Goal: Task Accomplishment & Management: Use online tool/utility

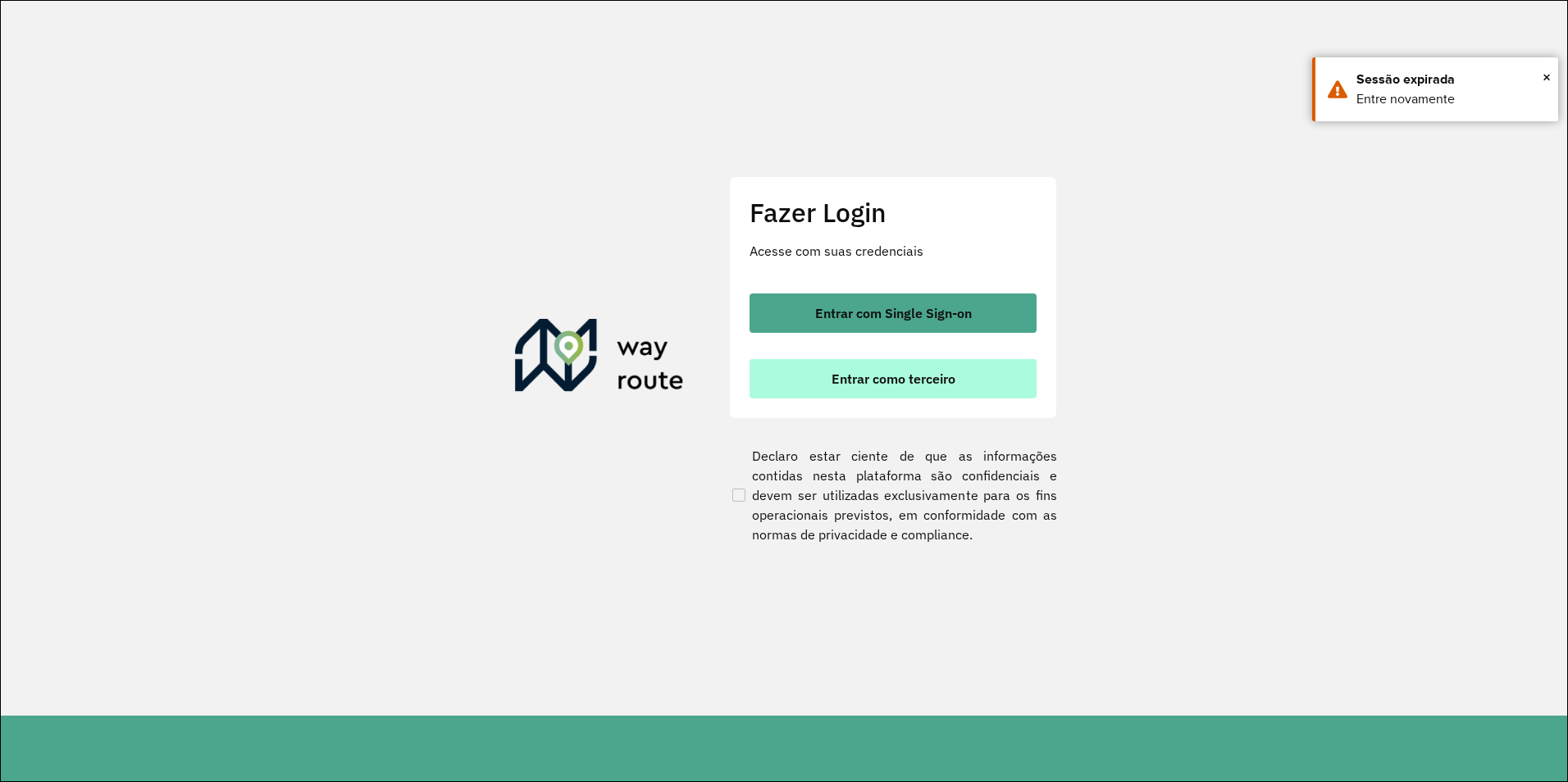
click at [861, 394] on button "Entrar como terceiro" at bounding box center [893, 379] width 287 height 39
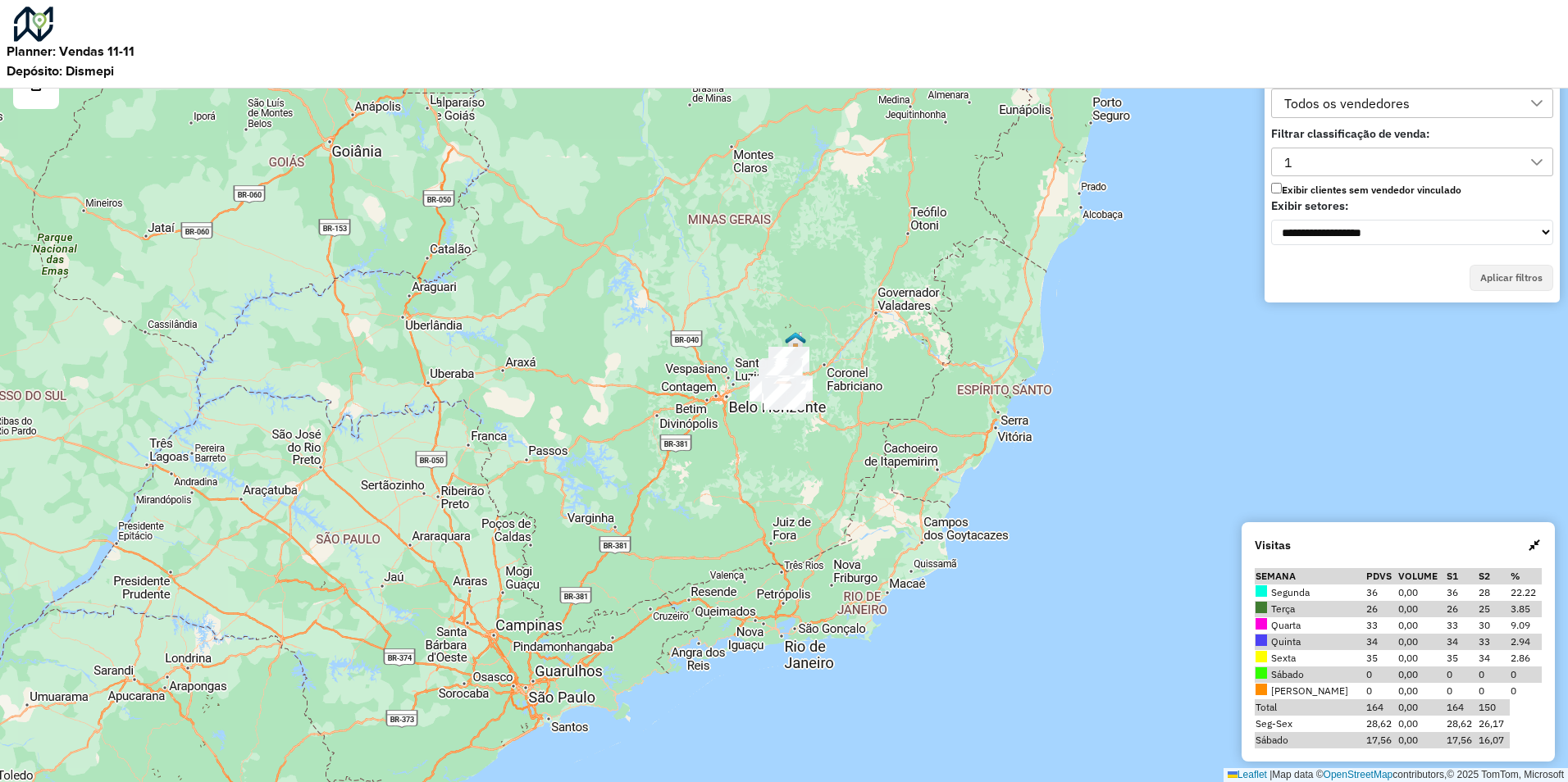
click at [1343, 161] on div "1" at bounding box center [1400, 162] width 243 height 28
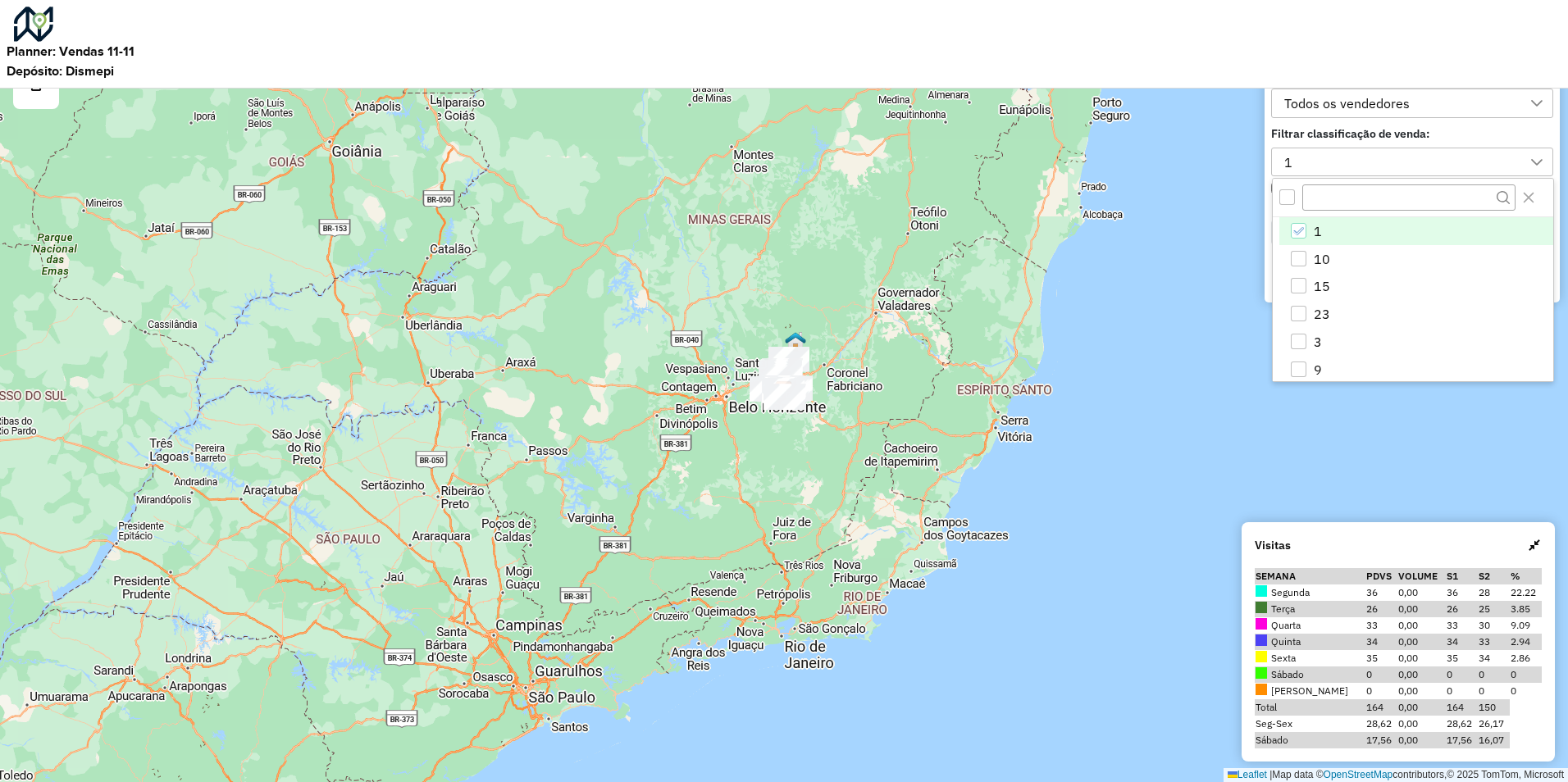
scroll to position [10, 75]
click at [32, 22] on img at bounding box center [34, 24] width 39 height 35
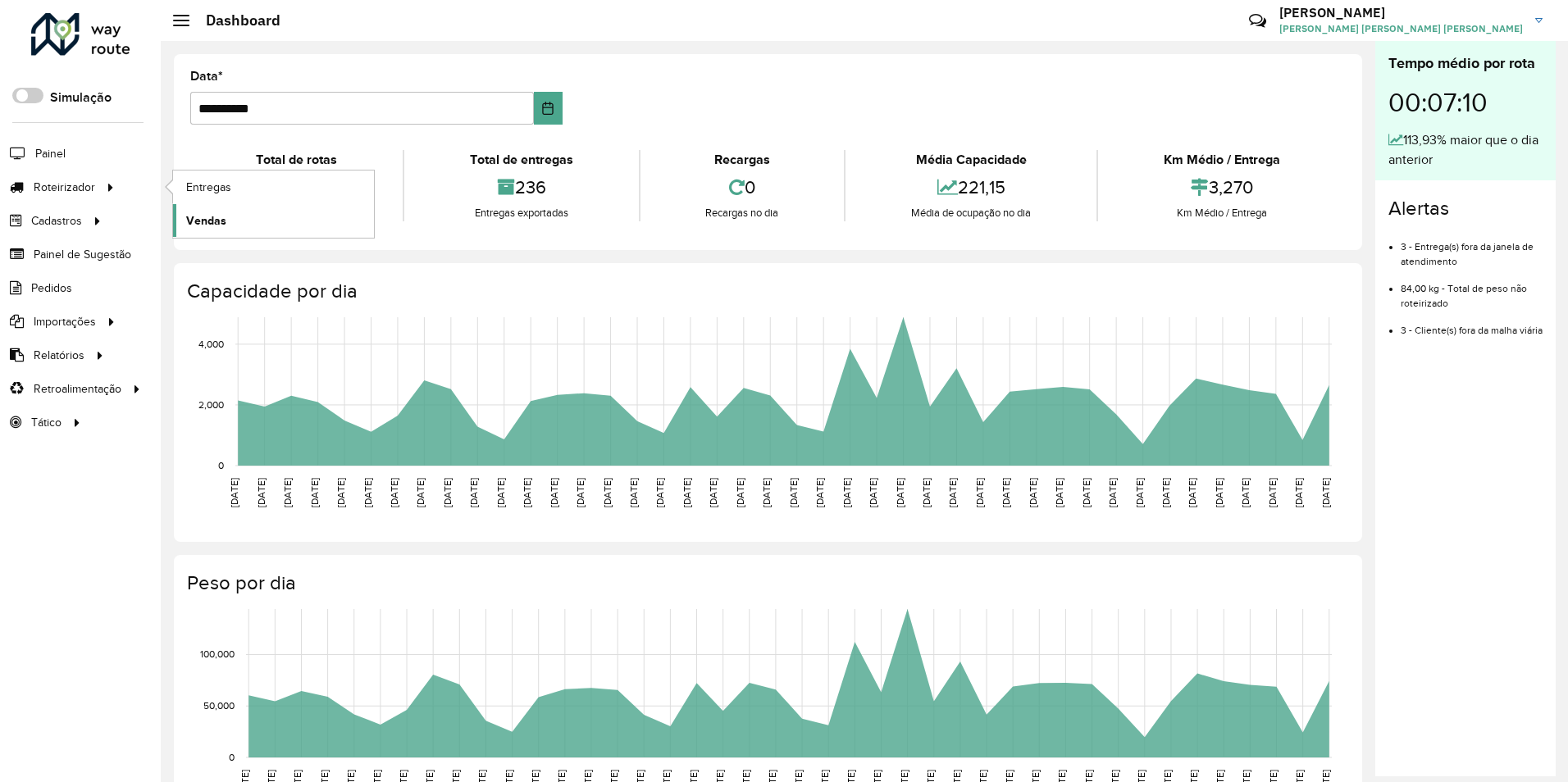
click at [227, 223] on link "Vendas" at bounding box center [273, 220] width 201 height 33
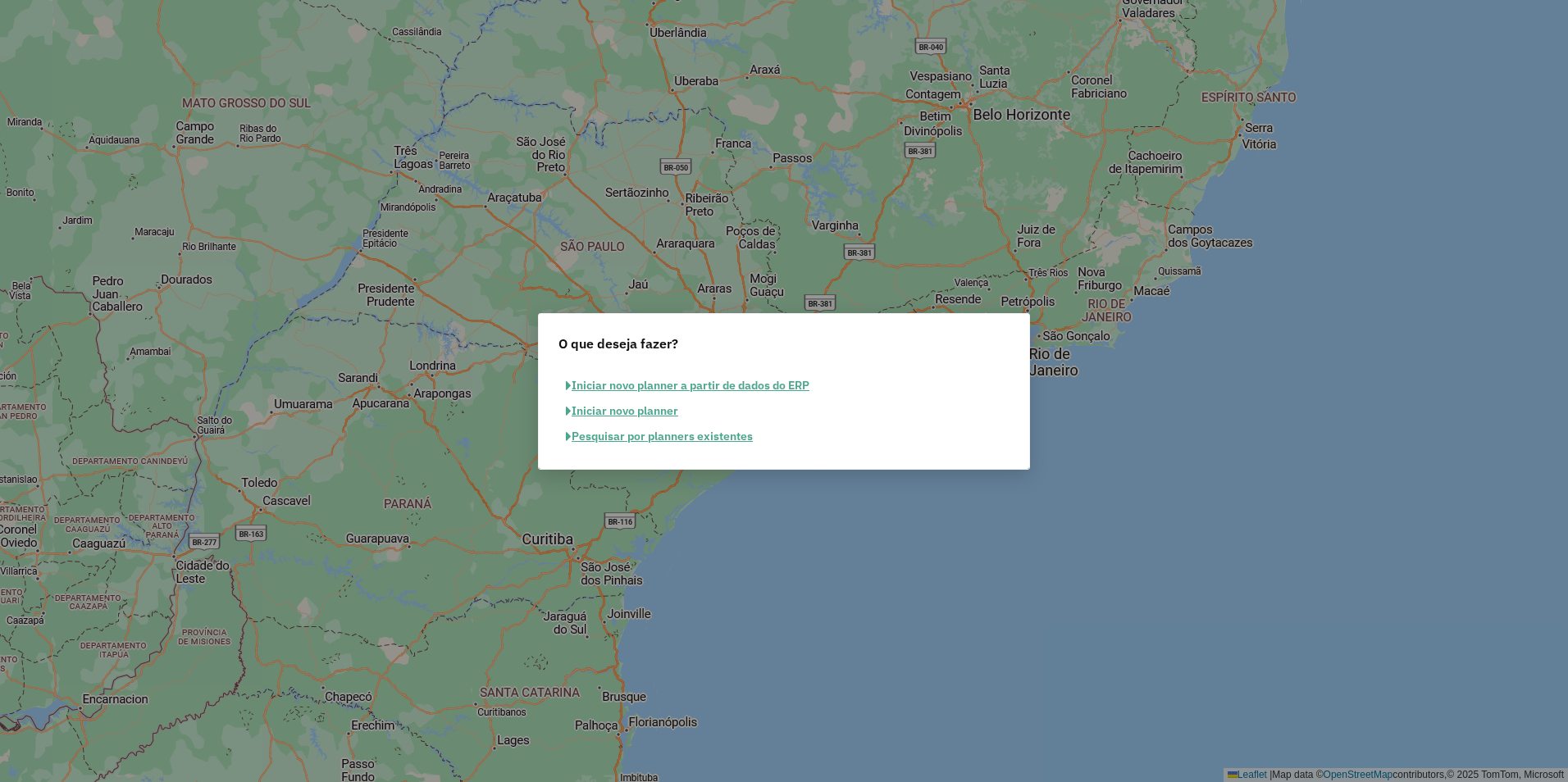
click at [660, 440] on button "Pesquisar por planners existentes" at bounding box center [659, 436] width 202 height 25
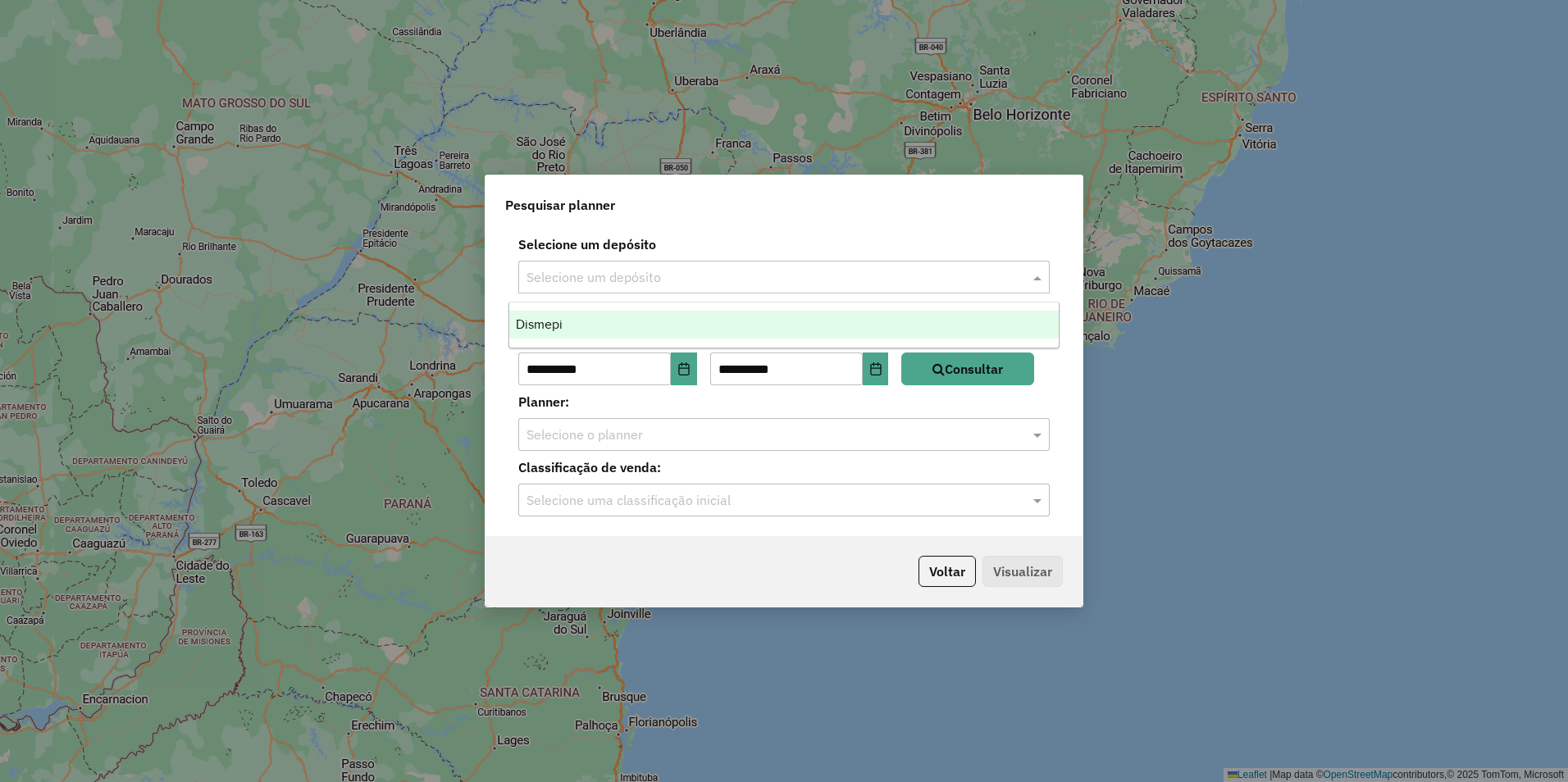
click at [673, 270] on input "text" at bounding box center [767, 277] width 483 height 20
click at [660, 317] on div "Dismepi" at bounding box center [784, 325] width 550 height 28
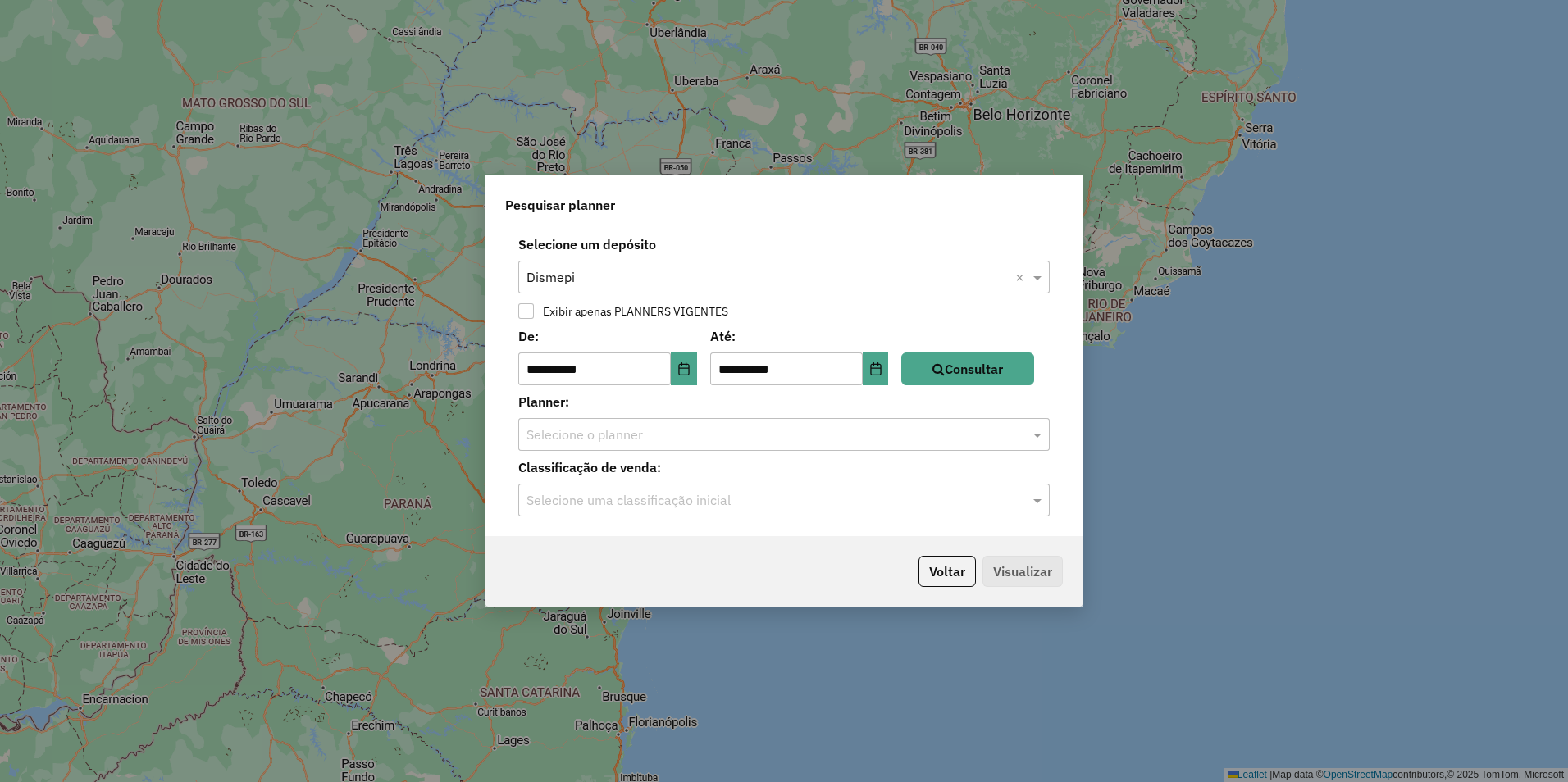
click at [621, 306] on label "Exibir apenas PLANNERS VIGENTES" at bounding box center [631, 312] width 193 height 11
click at [878, 447] on div "Selecione o planner" at bounding box center [783, 434] width 531 height 33
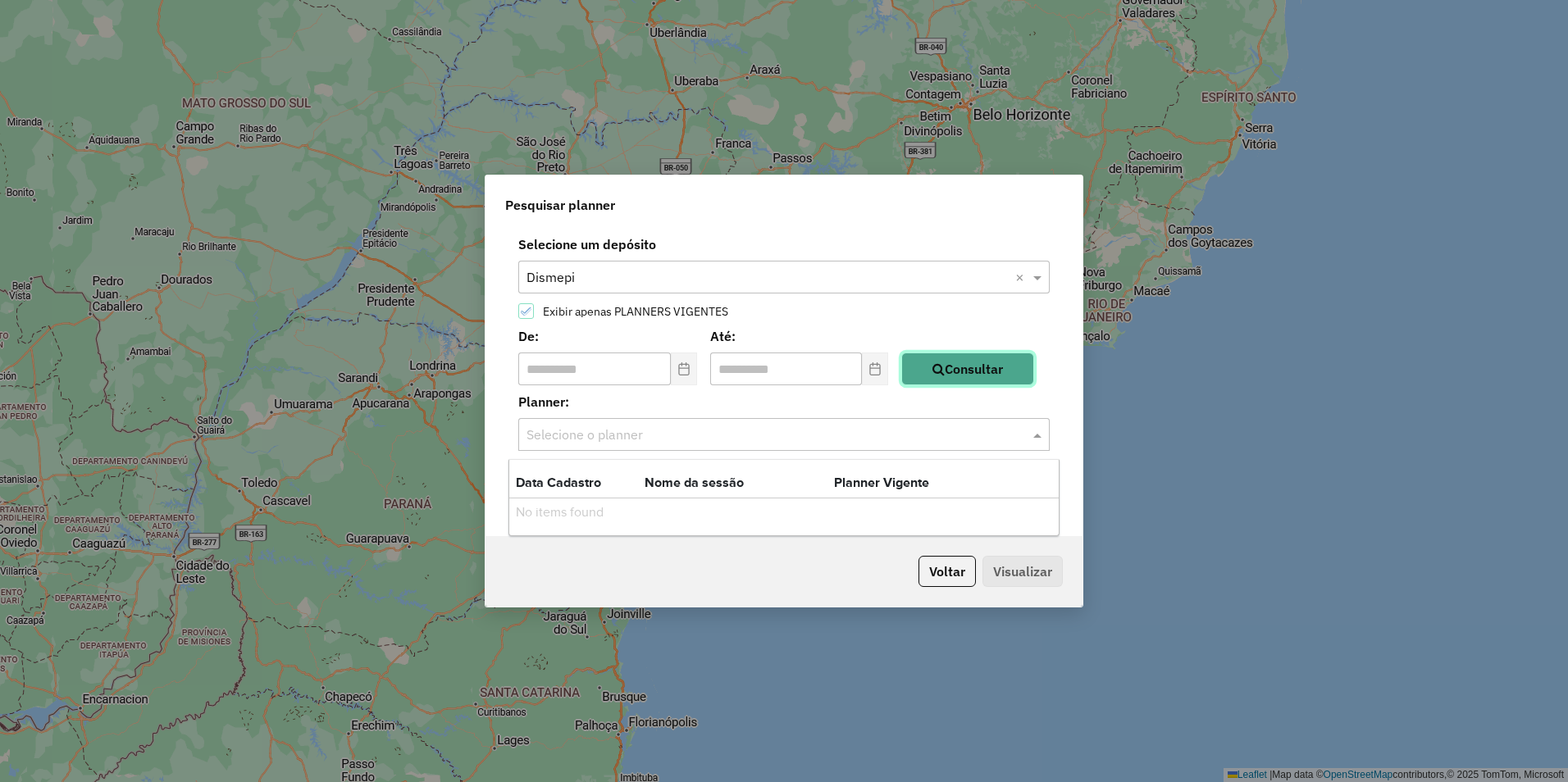
click at [963, 369] on button "Consultar" at bounding box center [968, 369] width 133 height 33
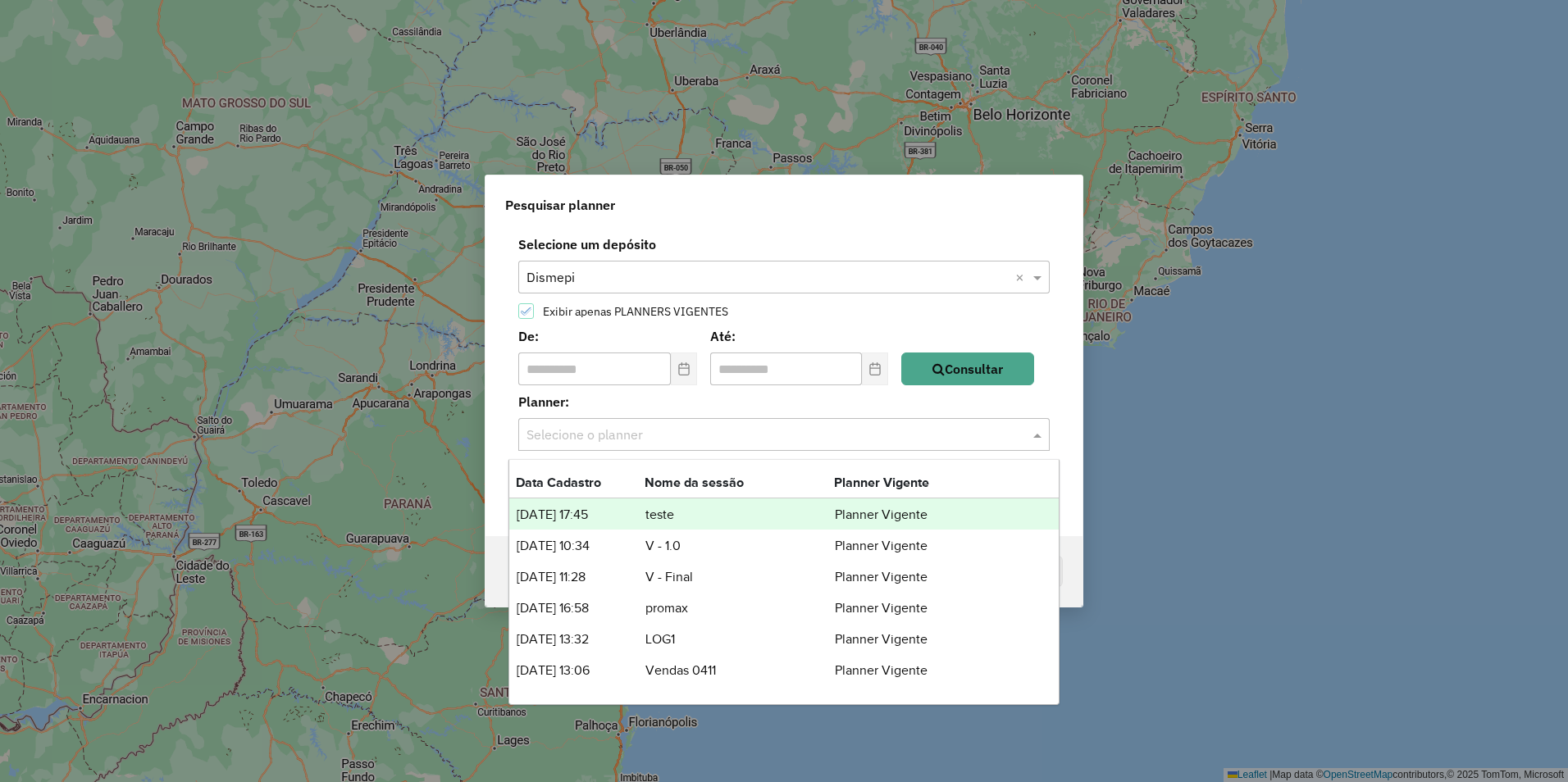
drag, startPoint x: 749, startPoint y: 444, endPoint x: 721, endPoint y: 492, distance: 55.6
click at [748, 444] on div "Selecione o planner" at bounding box center [783, 434] width 531 height 33
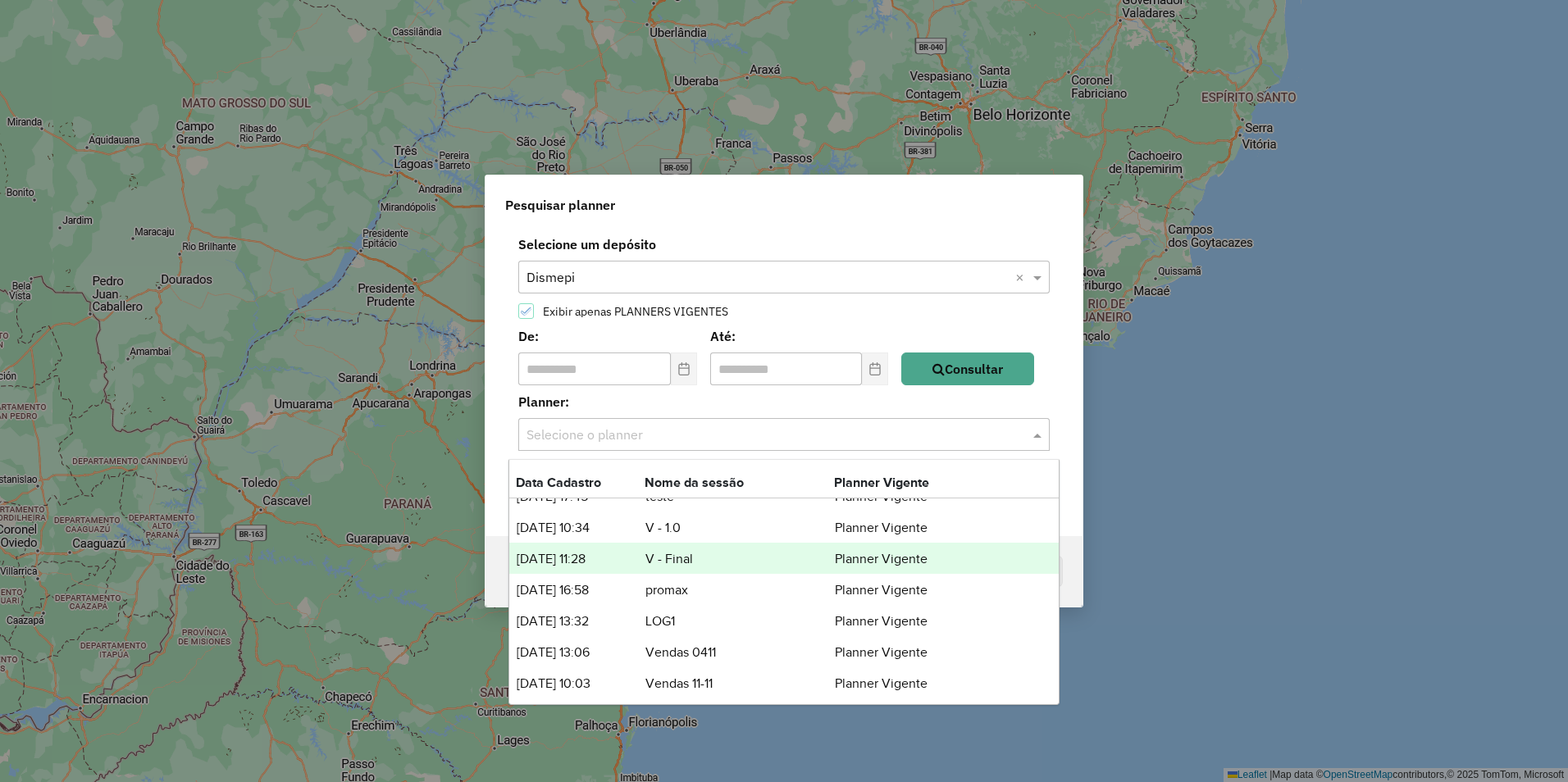
scroll to position [21, 0]
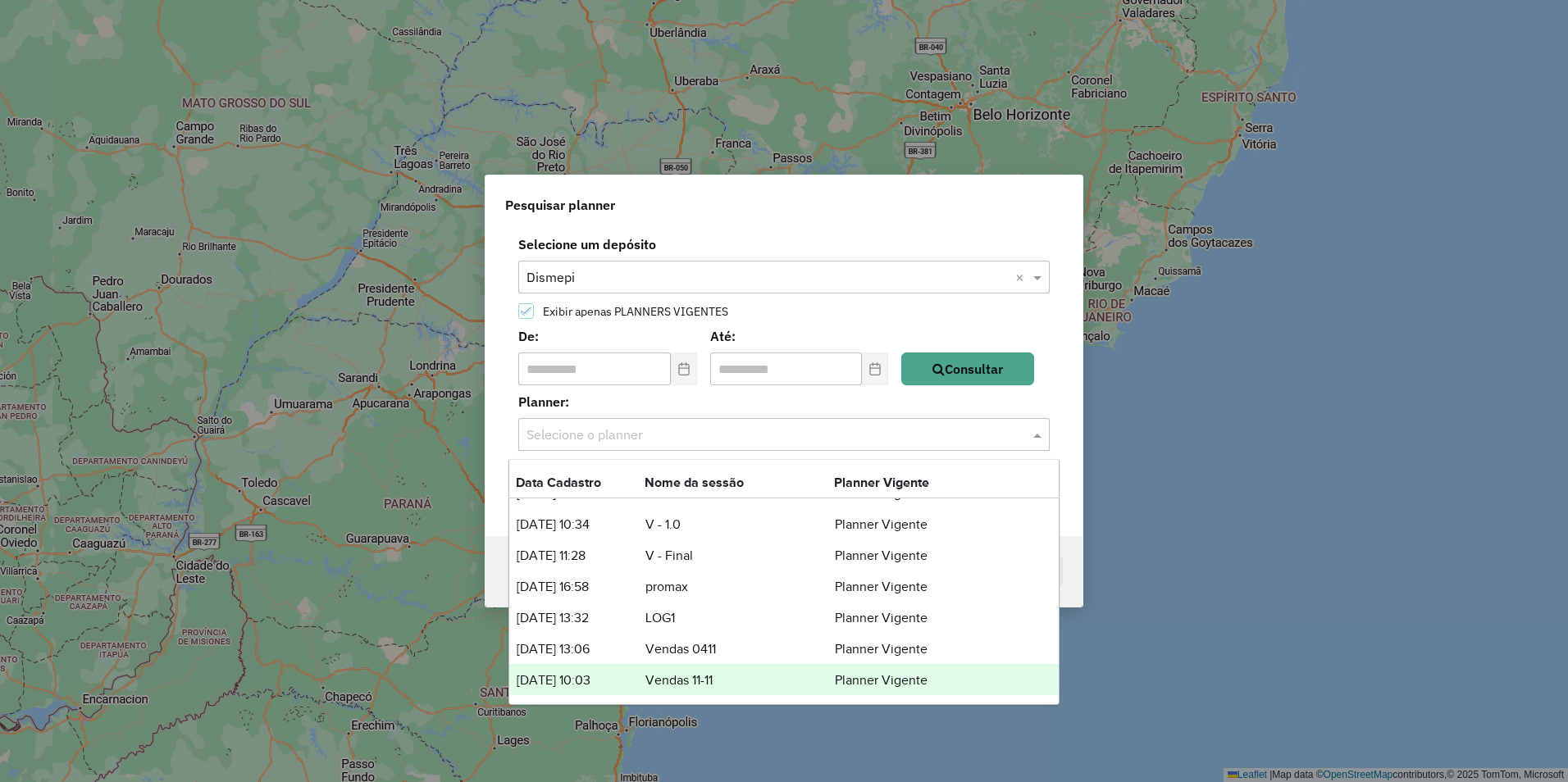
click at [686, 677] on td "Vendas 11-11" at bounding box center [739, 680] width 189 height 21
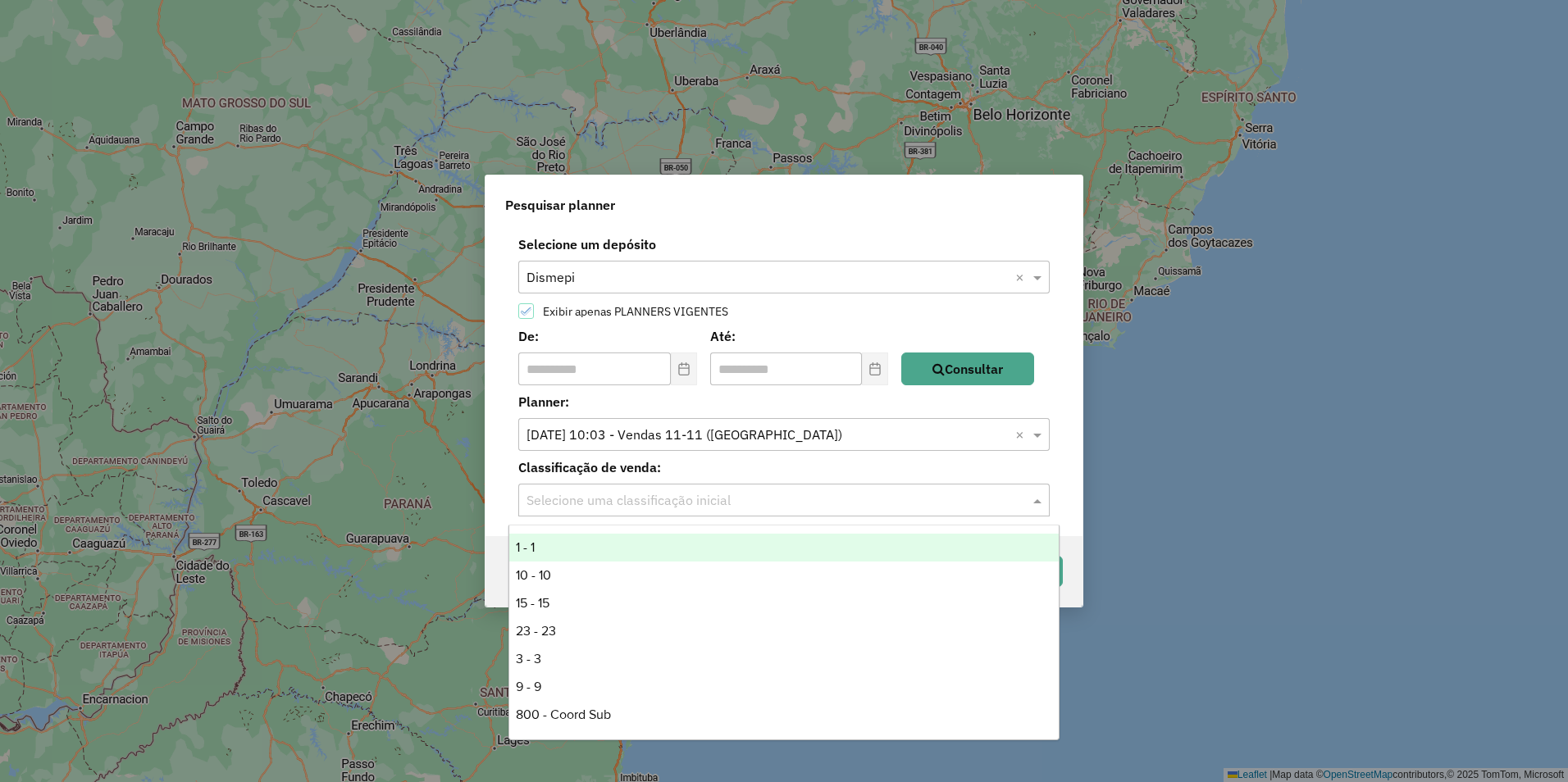
click at [717, 510] on div "Selecione uma classificação inicial" at bounding box center [783, 499] width 531 height 33
click at [663, 538] on div "1 - 1" at bounding box center [784, 548] width 550 height 28
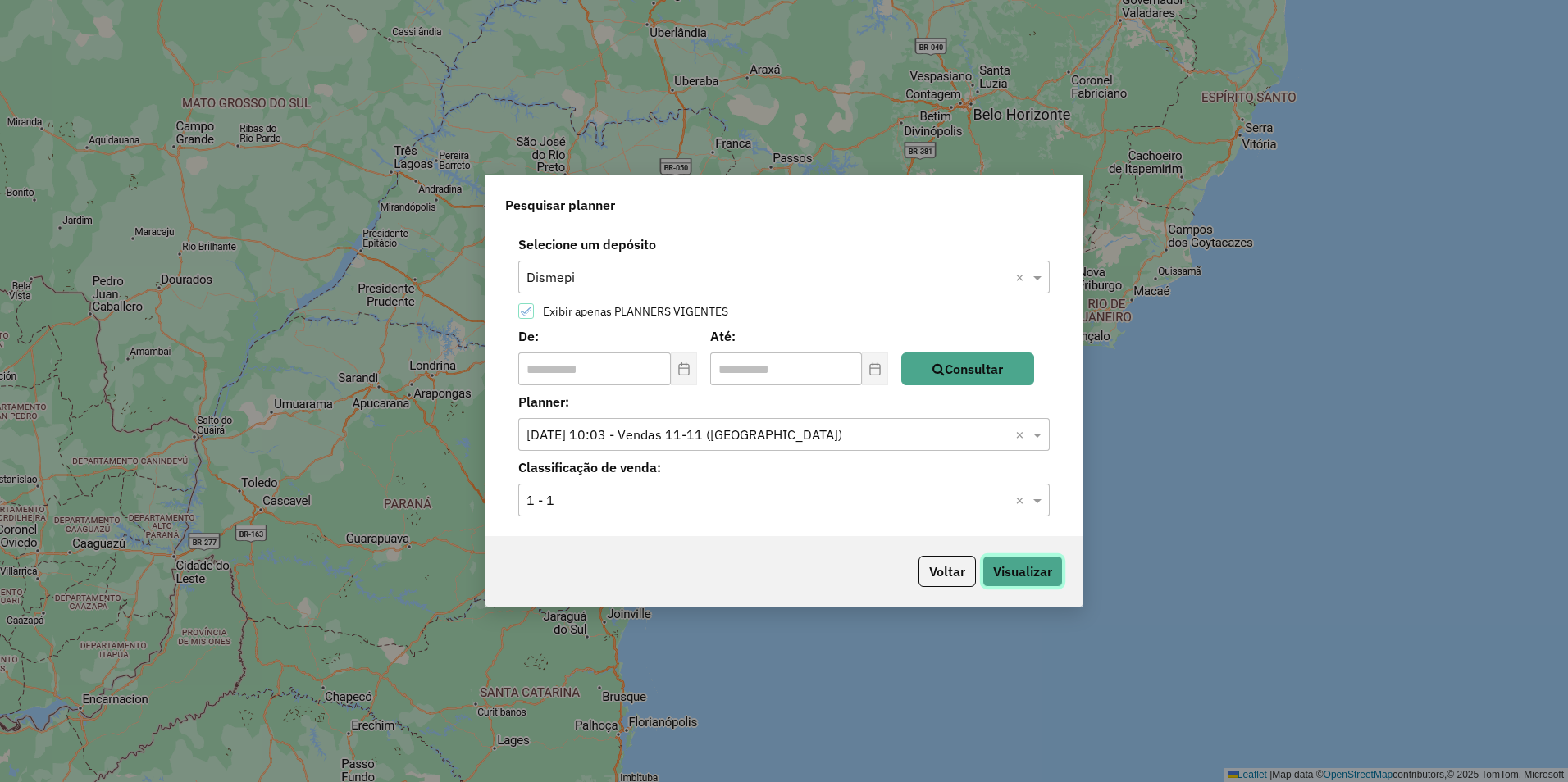
click at [1029, 565] on button "Visualizar" at bounding box center [1023, 571] width 80 height 31
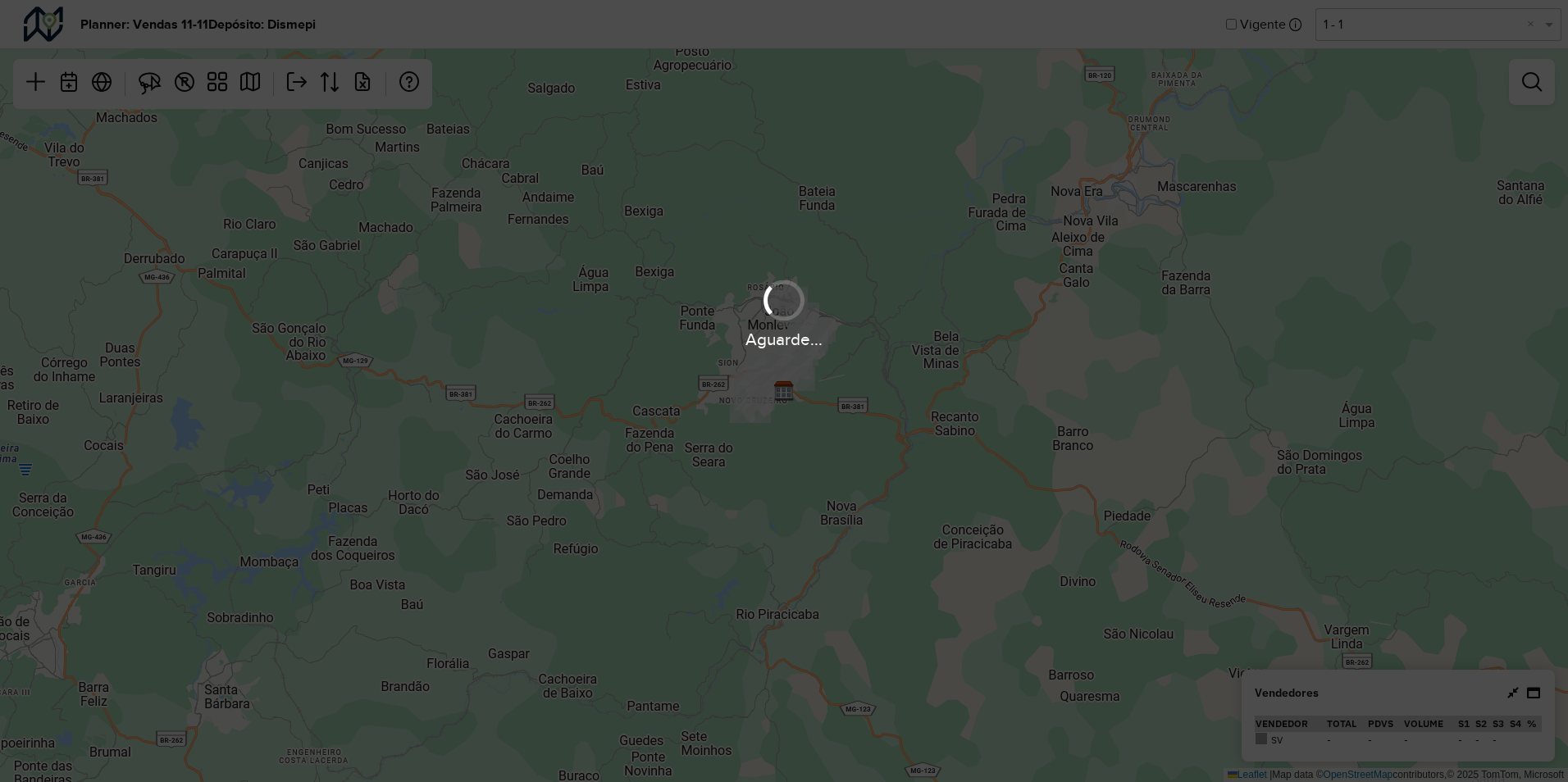
click at [105, 82] on div "Aguarde..." at bounding box center [784, 391] width 1568 height 782
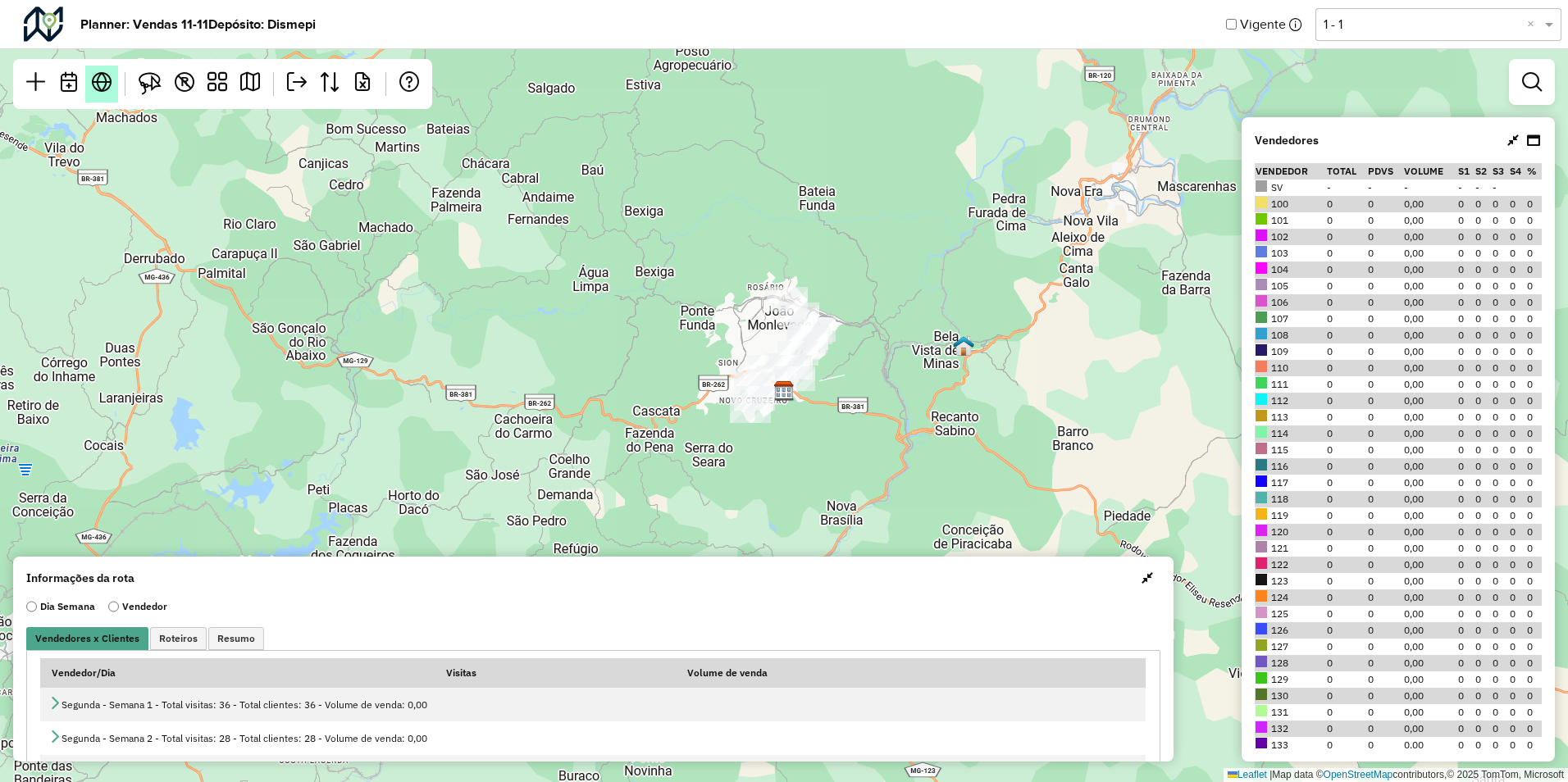
click at [105, 83] on em at bounding box center [101, 81] width 20 height 20
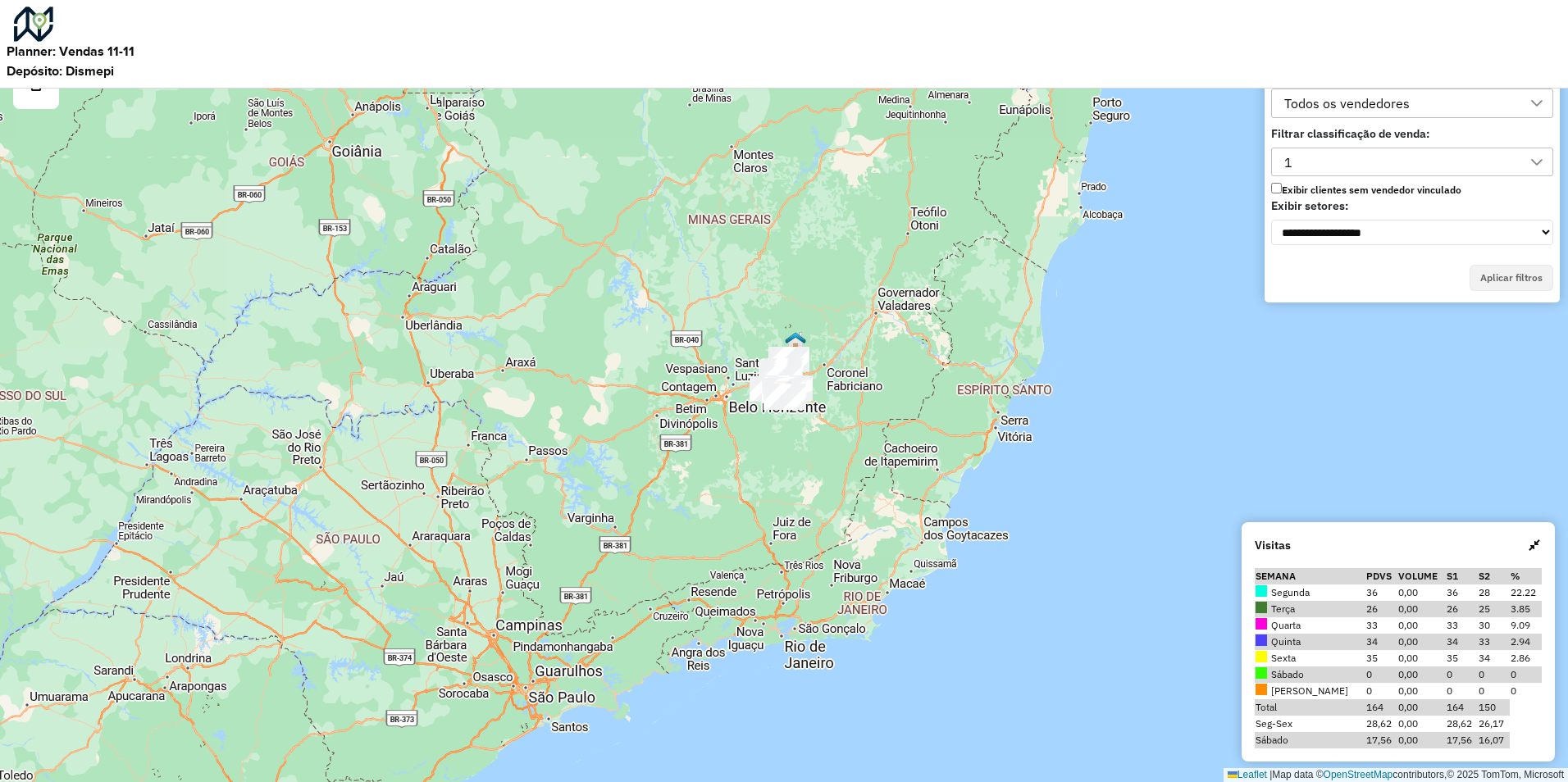
click at [1330, 169] on div "1" at bounding box center [1400, 162] width 243 height 28
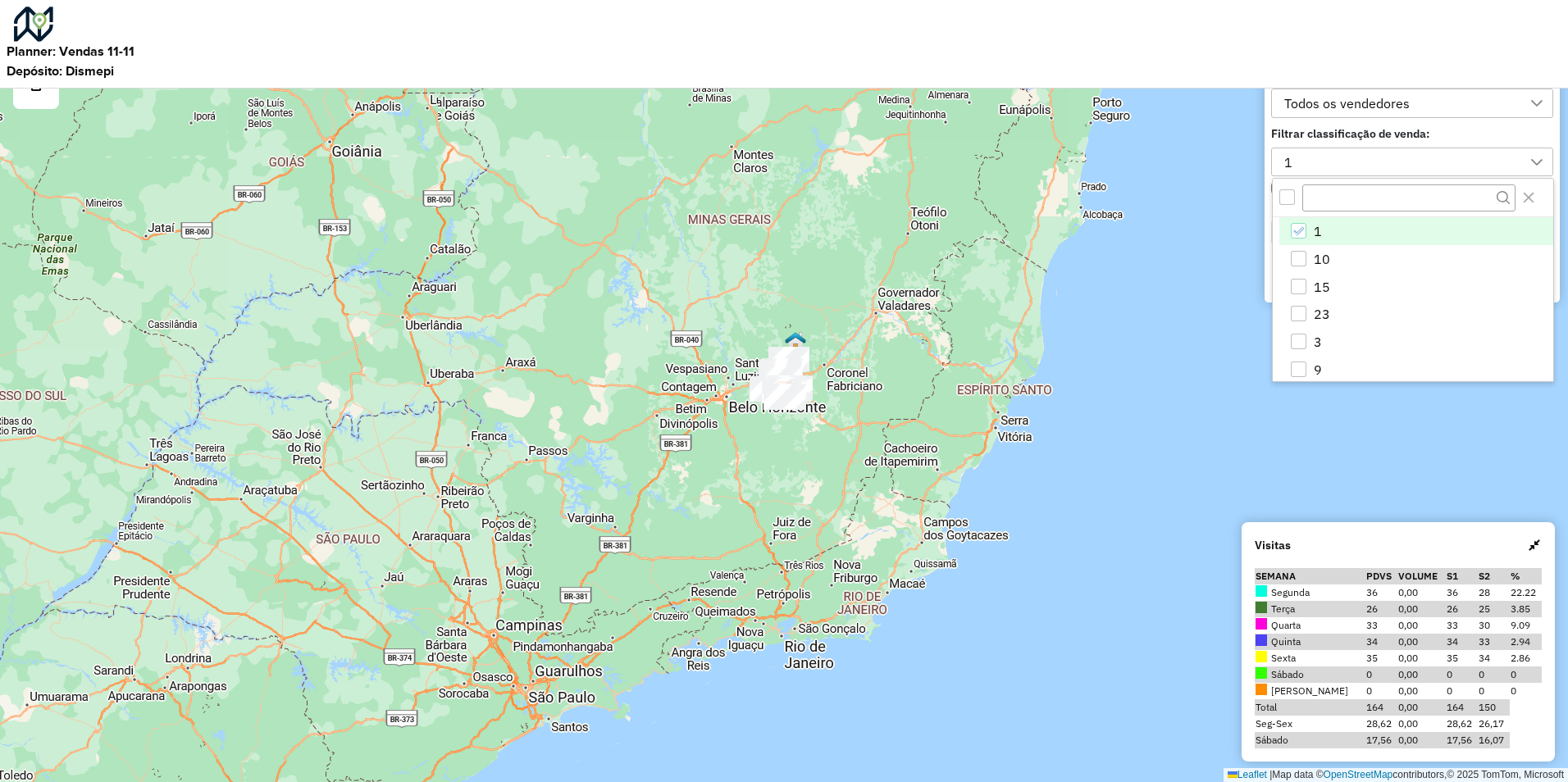
scroll to position [10, 75]
click at [1363, 268] on li "10" at bounding box center [1416, 259] width 273 height 28
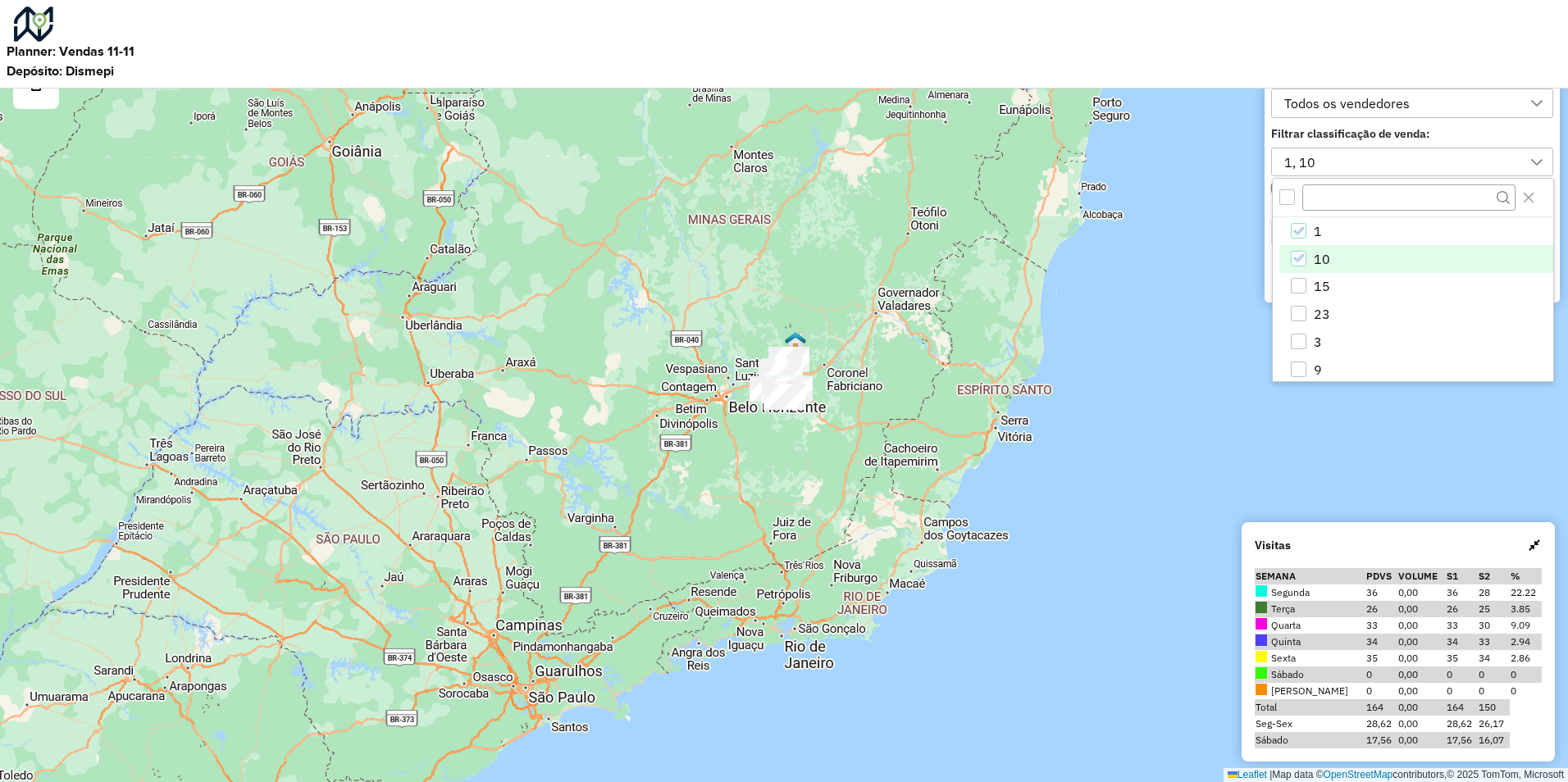
click at [1181, 323] on div "Leaflet | Map data © OpenStreetMap contributors,© 2025 TomTom, Microsoft" at bounding box center [784, 391] width 1568 height 782
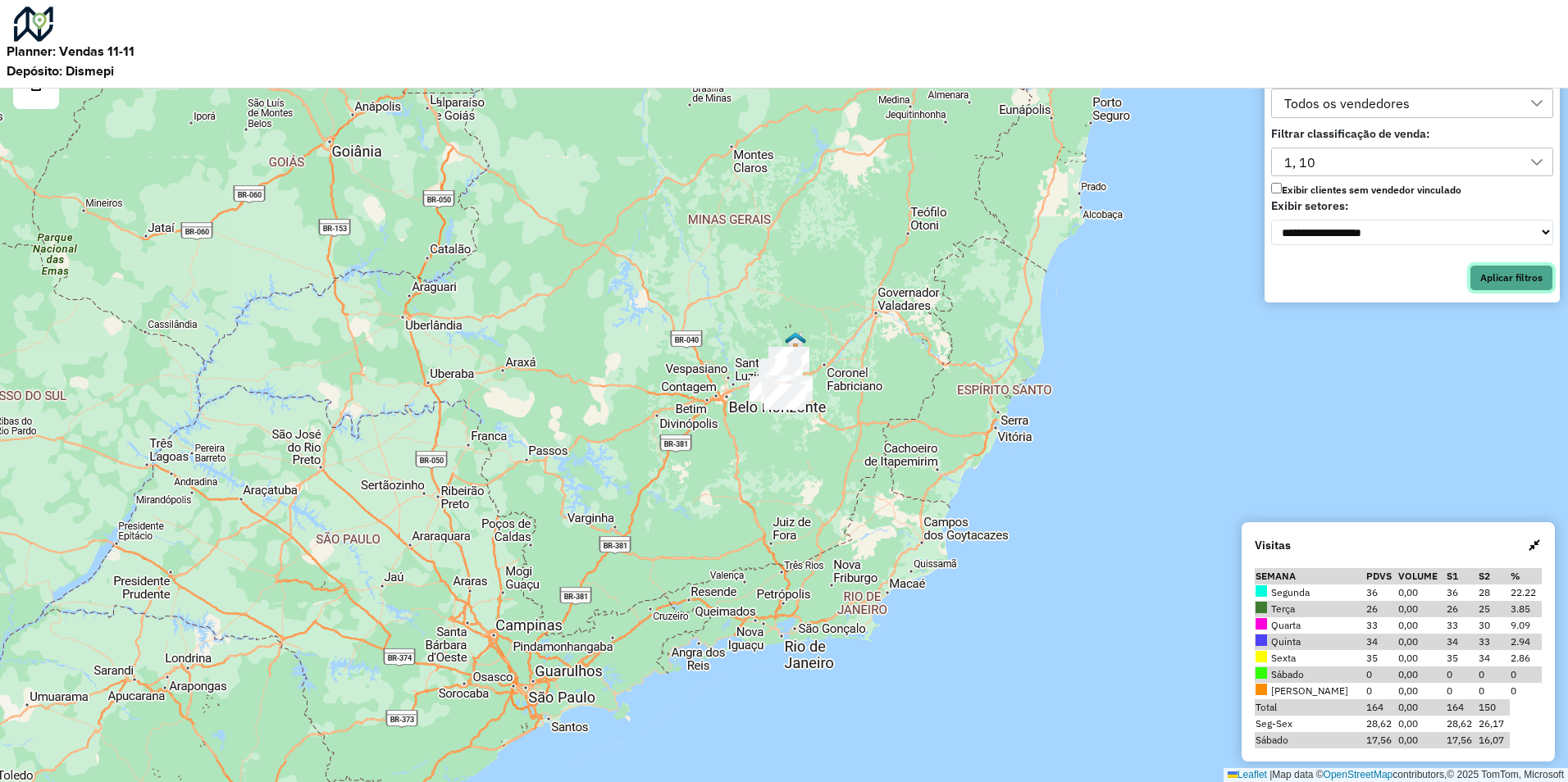
click at [1538, 291] on button "Aplicar filtros" at bounding box center [1512, 278] width 84 height 26
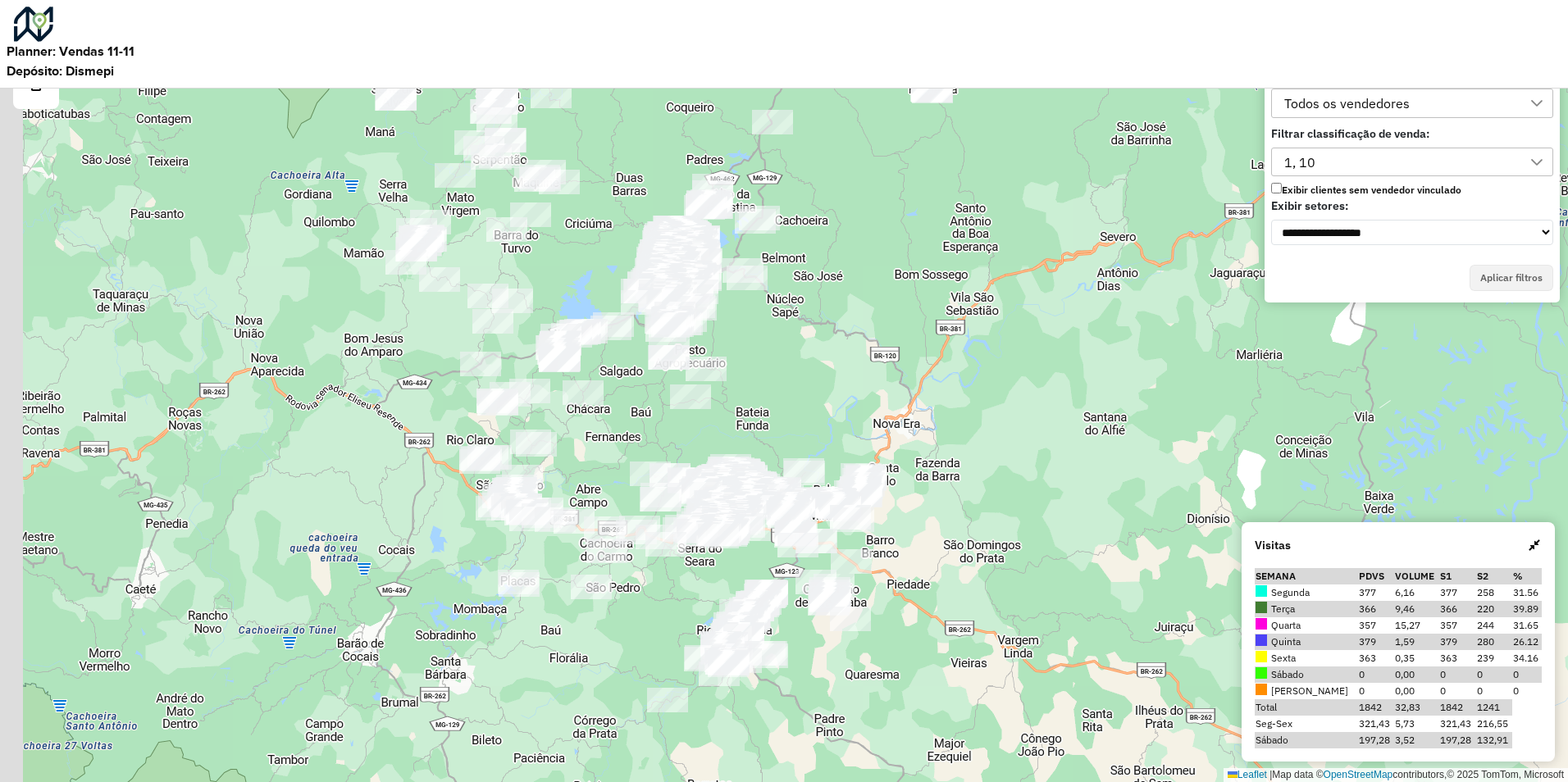
drag, startPoint x: 748, startPoint y: 433, endPoint x: 784, endPoint y: 384, distance: 60.8
click at [784, 384] on div "Leaflet | Map data © OpenStreetMap contributors,© 2025 TomTom, Microsoft" at bounding box center [784, 391] width 1568 height 782
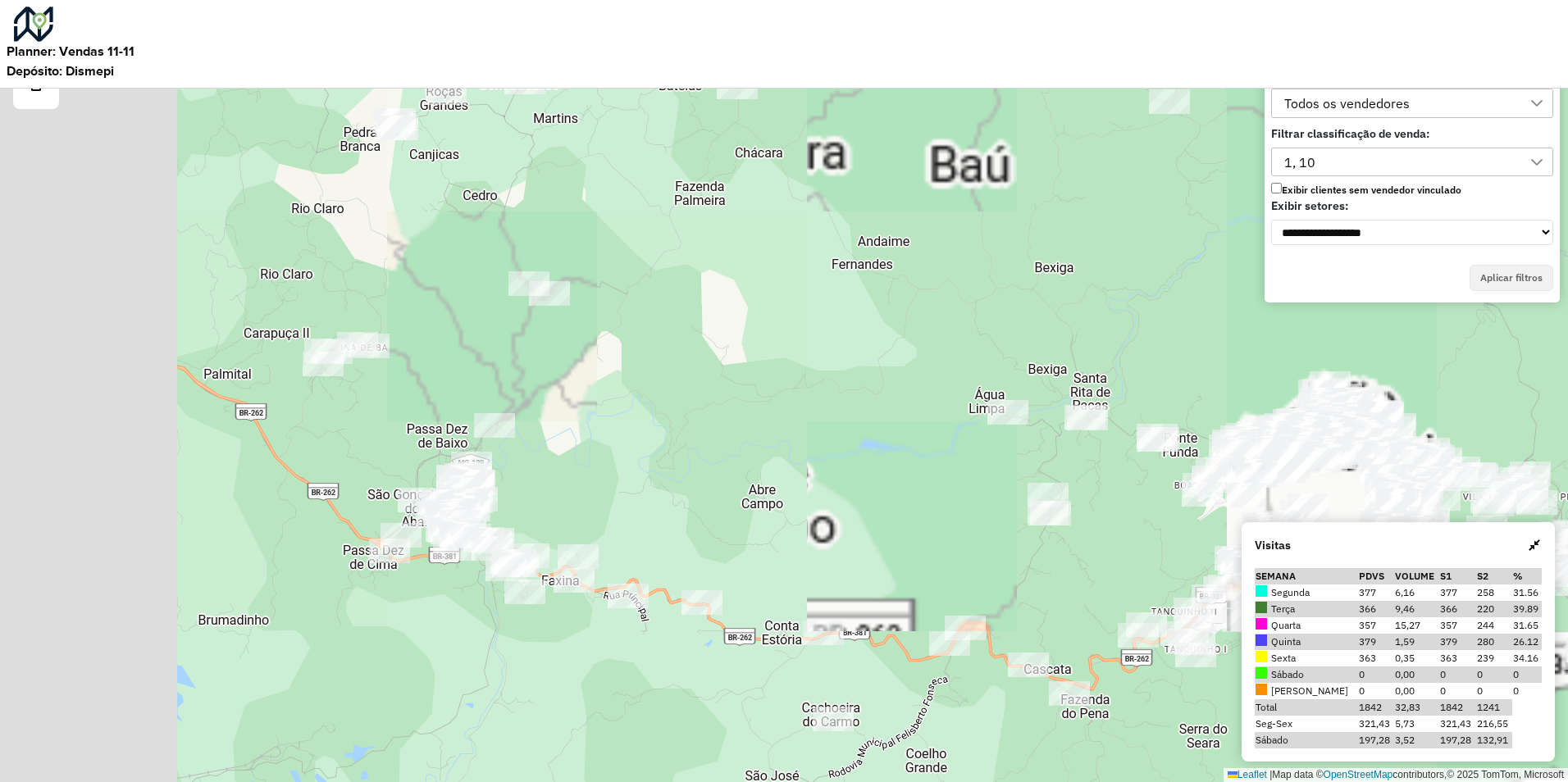
drag, startPoint x: 635, startPoint y: 350, endPoint x: 671, endPoint y: 303, distance: 59.2
click at [667, 307] on div "Leaflet | Map data © OpenStreetMap contributors,© 2025 TomTom, Microsoft" at bounding box center [784, 391] width 1568 height 782
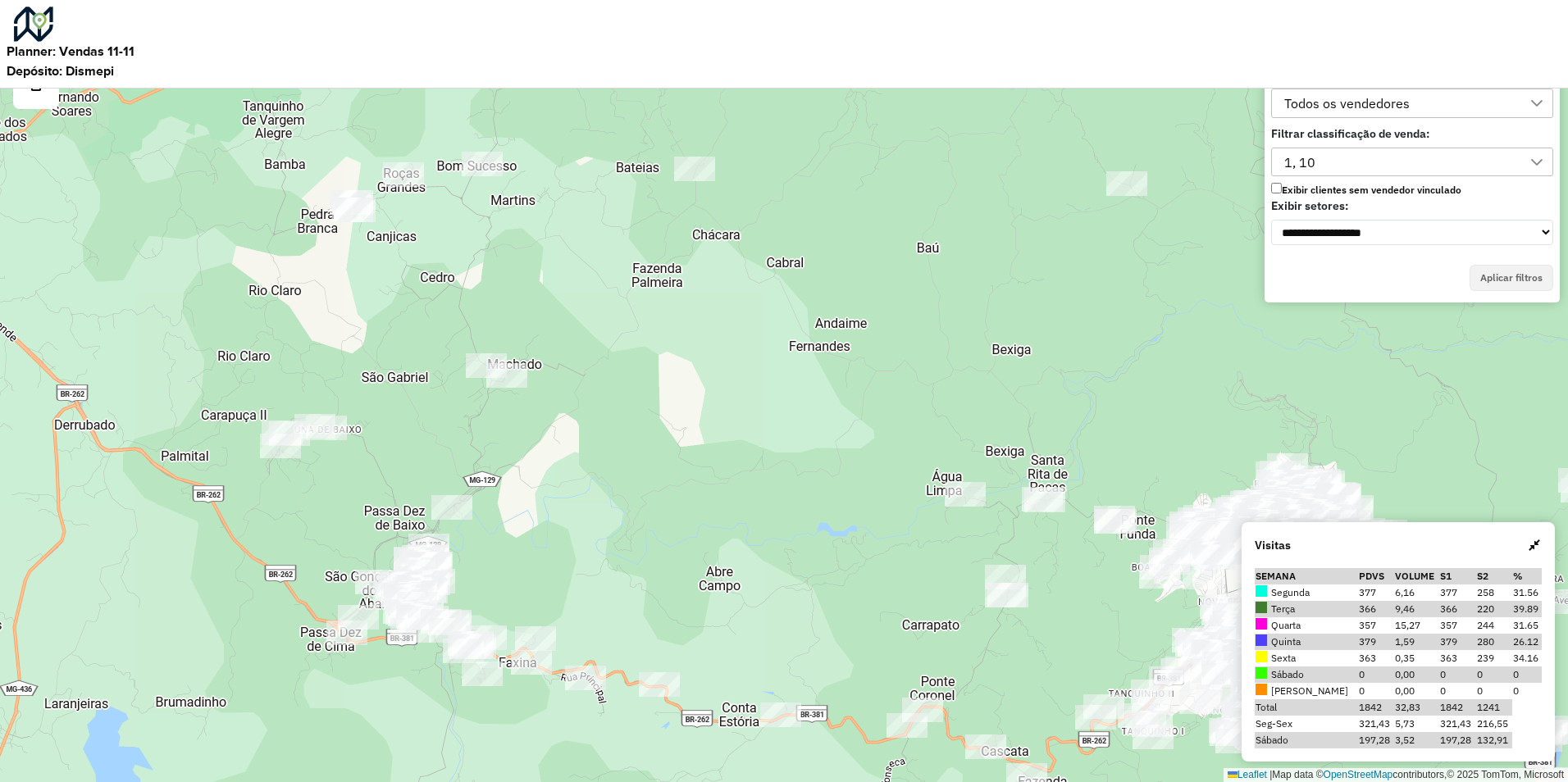
drag, startPoint x: 764, startPoint y: 320, endPoint x: 677, endPoint y: 463, distance: 167.4
click at [677, 463] on div "Leaflet | Map data © OpenStreetMap contributors,© 2025 TomTom, Microsoft" at bounding box center [784, 391] width 1568 height 782
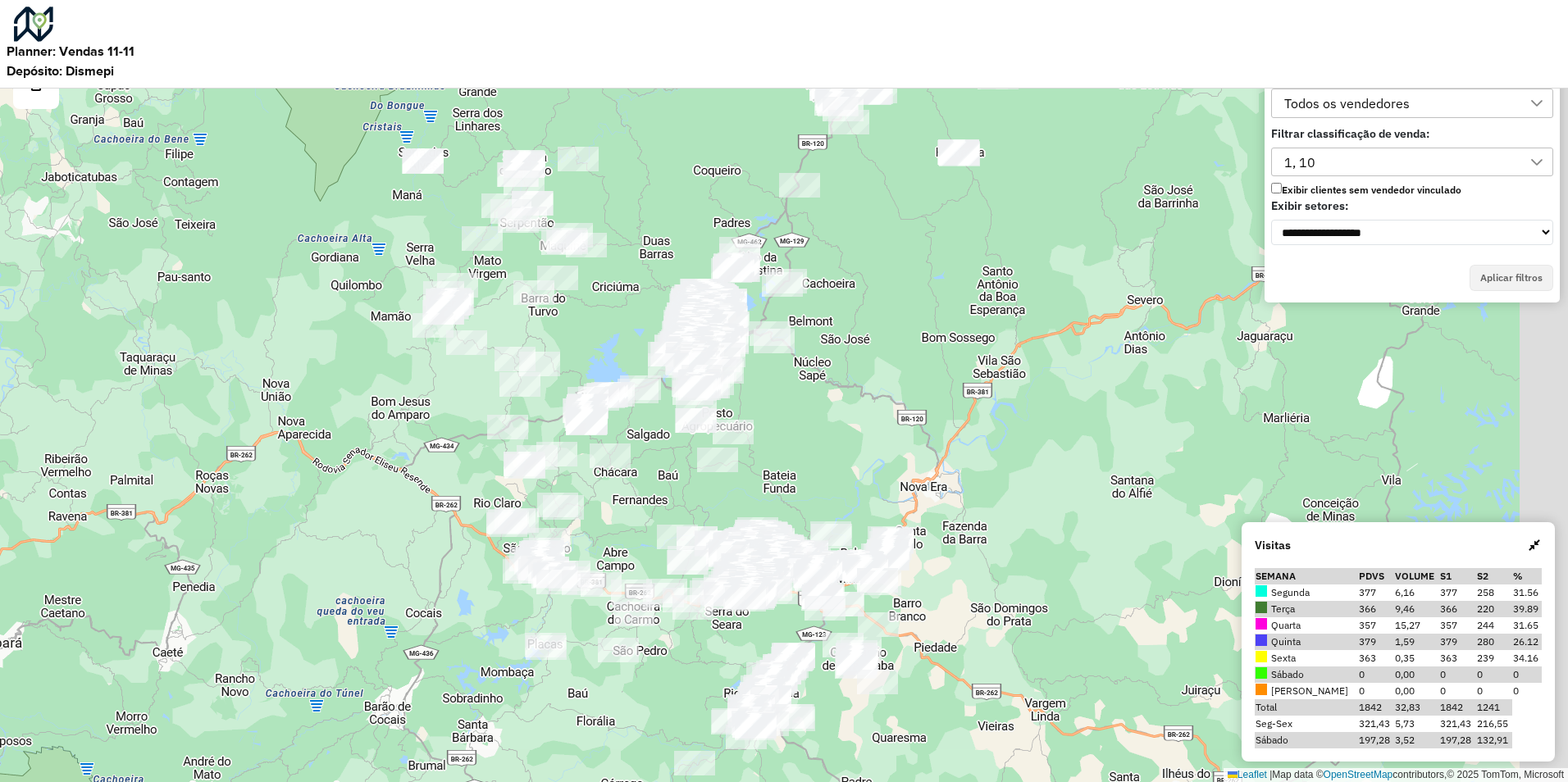
drag, startPoint x: 830, startPoint y: 437, endPoint x: 720, endPoint y: 560, distance: 165.0
click at [720, 559] on div "Leaflet | Map data © OpenStreetMap contributors,© 2025 TomTom, Microsoft" at bounding box center [784, 391] width 1568 height 782
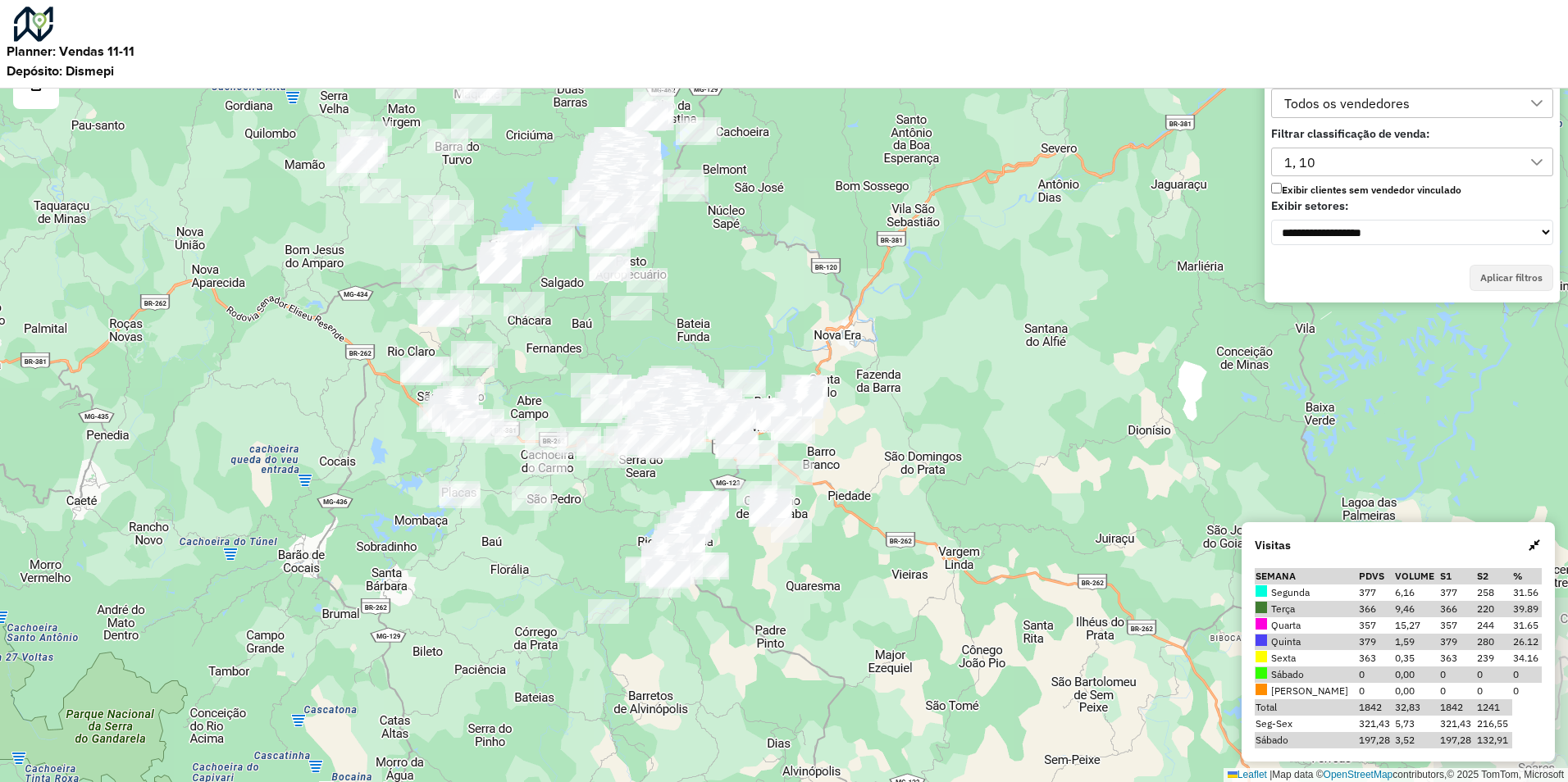
drag, startPoint x: 656, startPoint y: 558, endPoint x: 618, endPoint y: 362, distance: 199.6
click at [618, 362] on div "Leaflet | Map data © OpenStreetMap contributors,© 2025 TomTom, Microsoft" at bounding box center [784, 391] width 1568 height 782
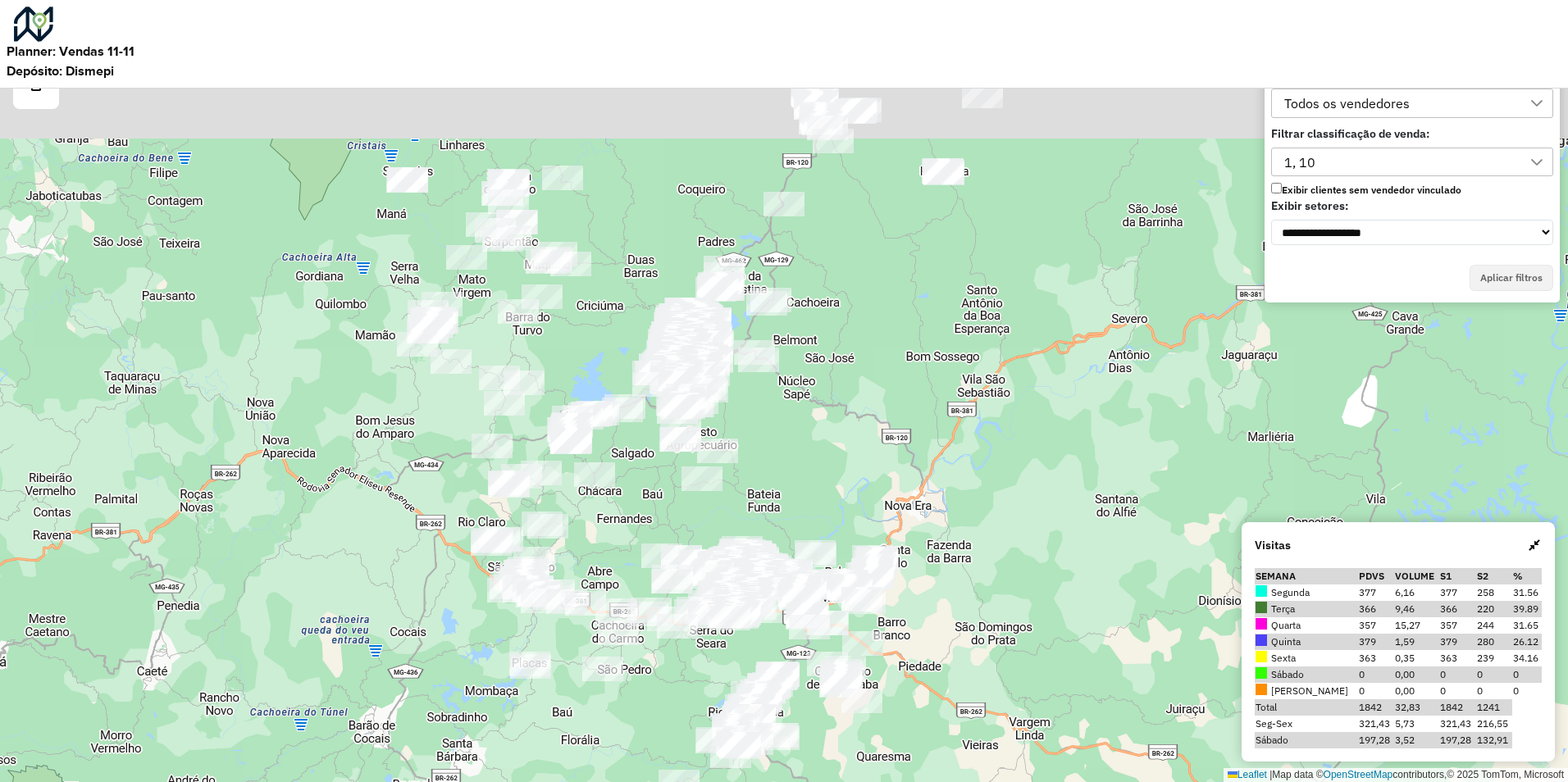
drag, startPoint x: 823, startPoint y: 304, endPoint x: 822, endPoint y: 524, distance: 220.0
click at [824, 524] on div "Leaflet | Map data © OpenStreetMap contributors,© 2025 TomTom, Microsoft" at bounding box center [784, 391] width 1568 height 782
